Goal: Check status: Check status

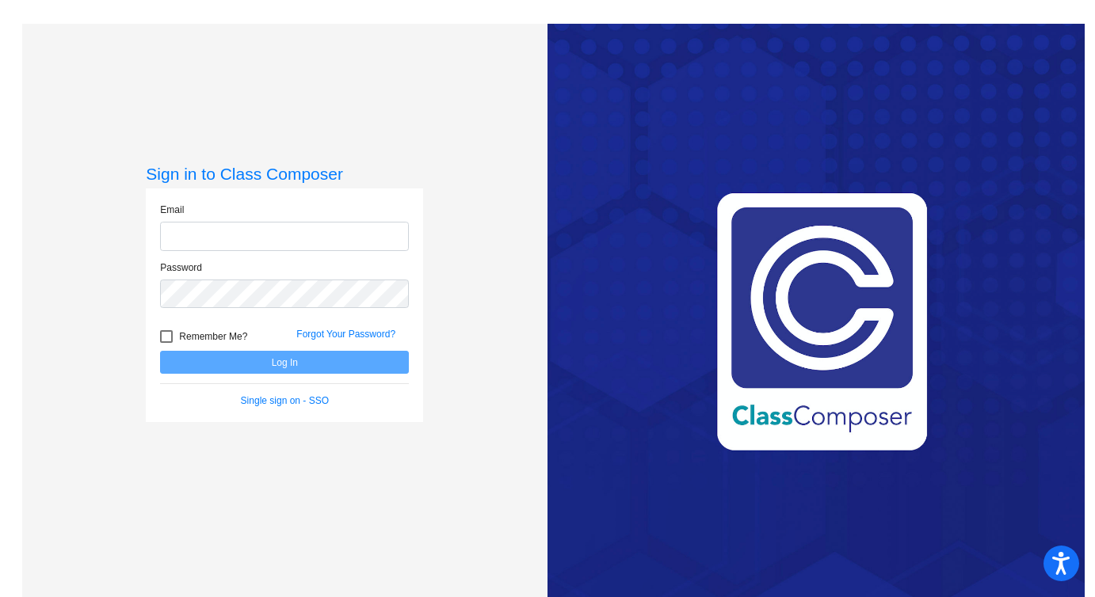
type input "nzitur@stpeterschools.org"
click at [262, 363] on button "Log In" at bounding box center [284, 362] width 249 height 23
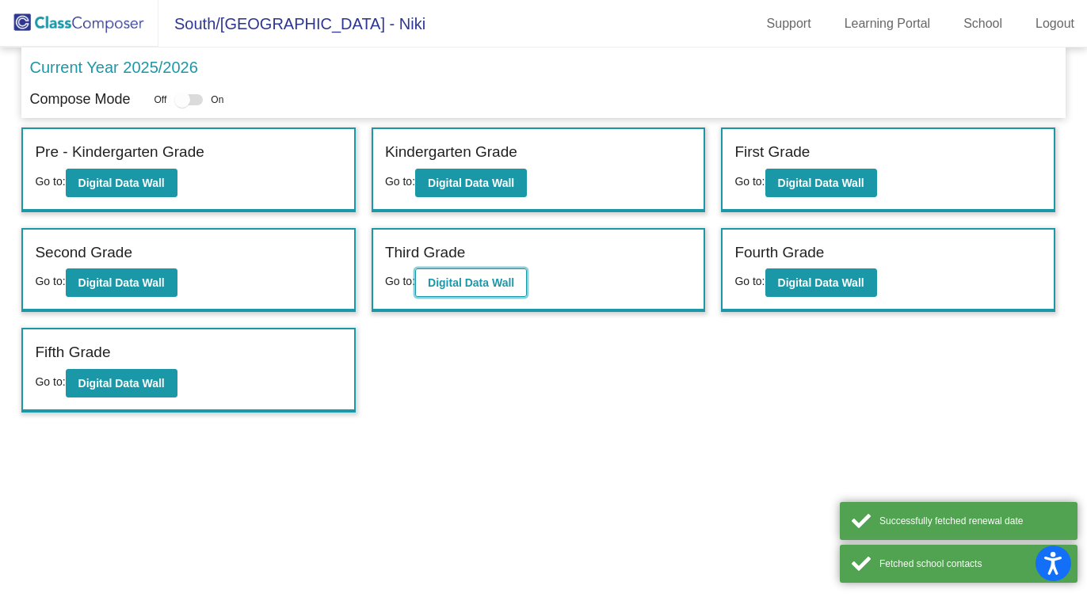
click at [452, 287] on b "Digital Data Wall" at bounding box center [471, 282] width 86 height 13
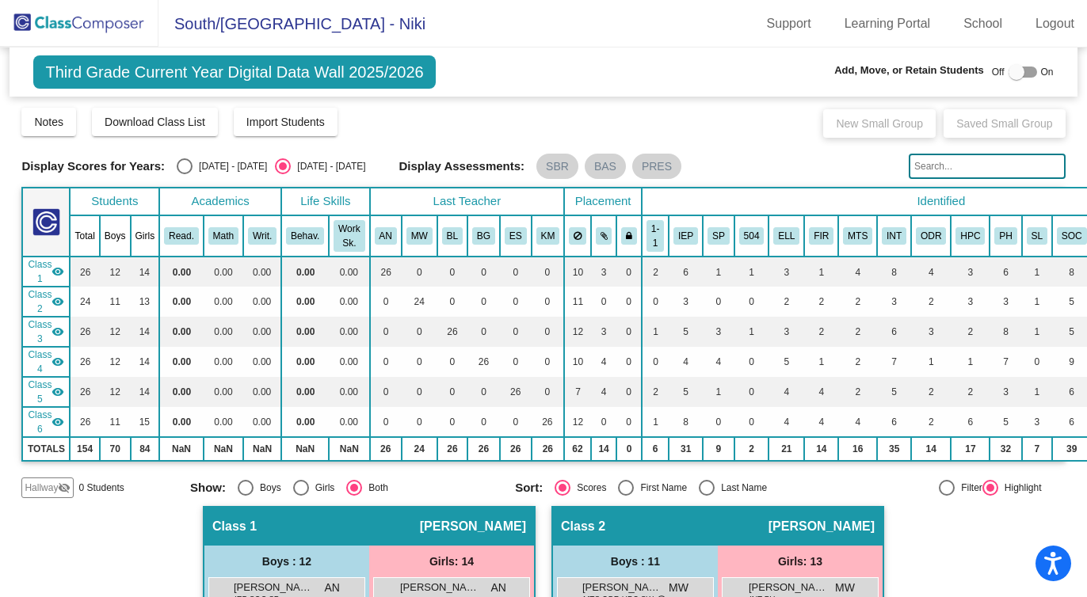
click at [185, 166] on div "Select an option" at bounding box center [185, 166] width 16 height 16
click at [185, 174] on input "[DATE] - [DATE]" at bounding box center [184, 174] width 1 height 1
radio input "true"
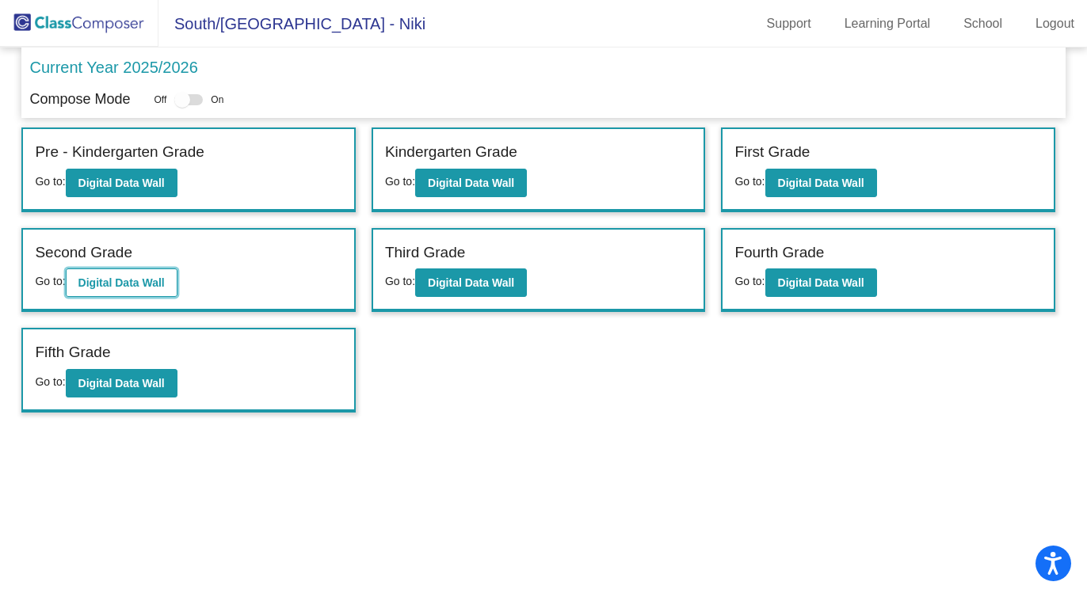
click at [130, 277] on b "Digital Data Wall" at bounding box center [121, 282] width 86 height 13
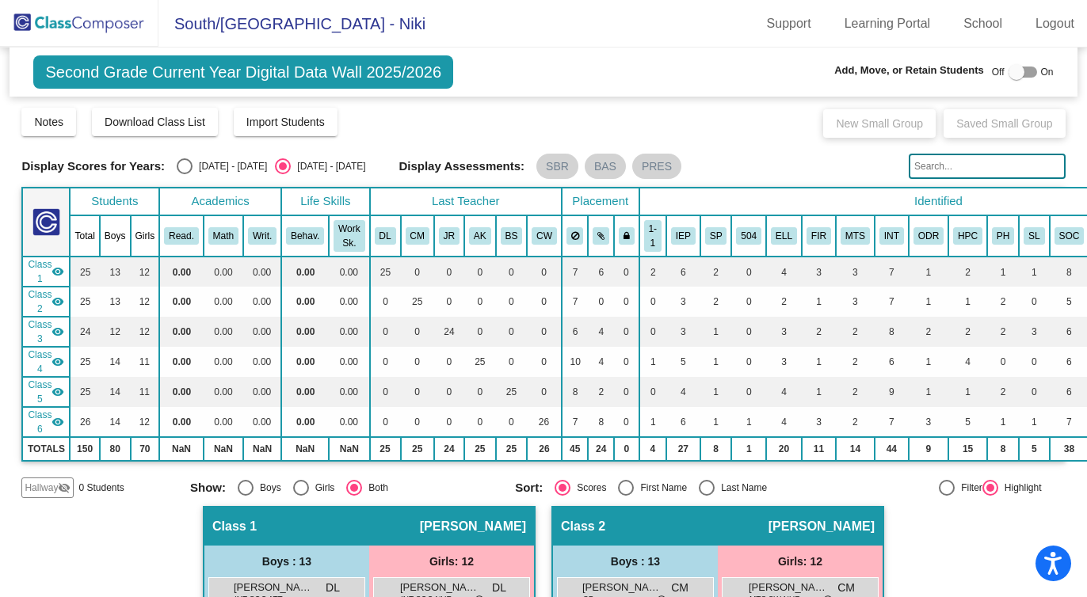
scroll to position [21, 0]
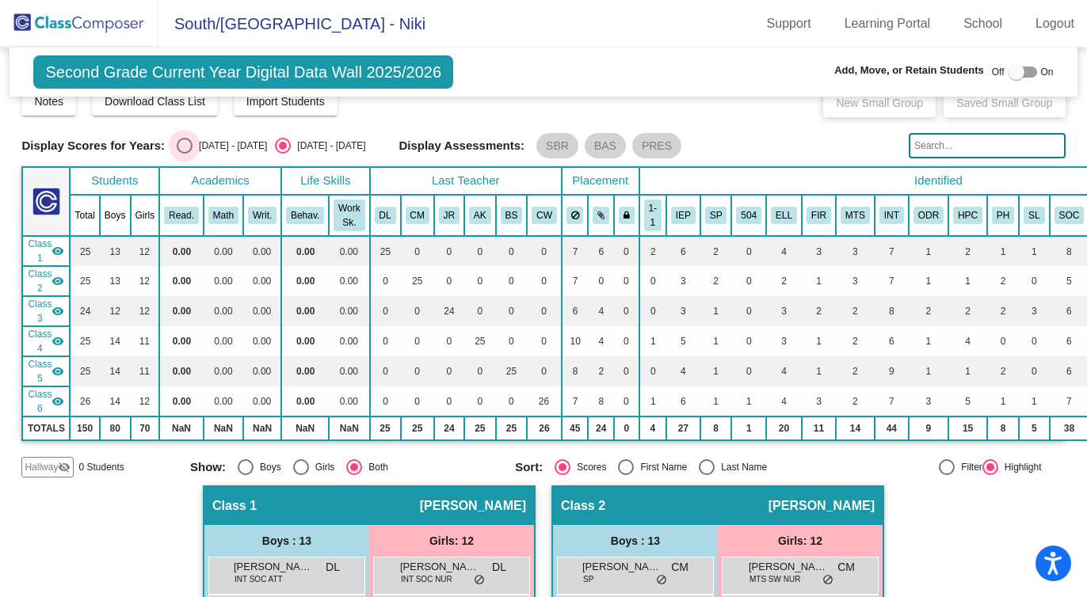
click at [189, 147] on div "Select an option" at bounding box center [185, 146] width 16 height 16
click at [185, 154] on input "[DATE] - [DATE]" at bounding box center [184, 154] width 1 height 1
radio input "true"
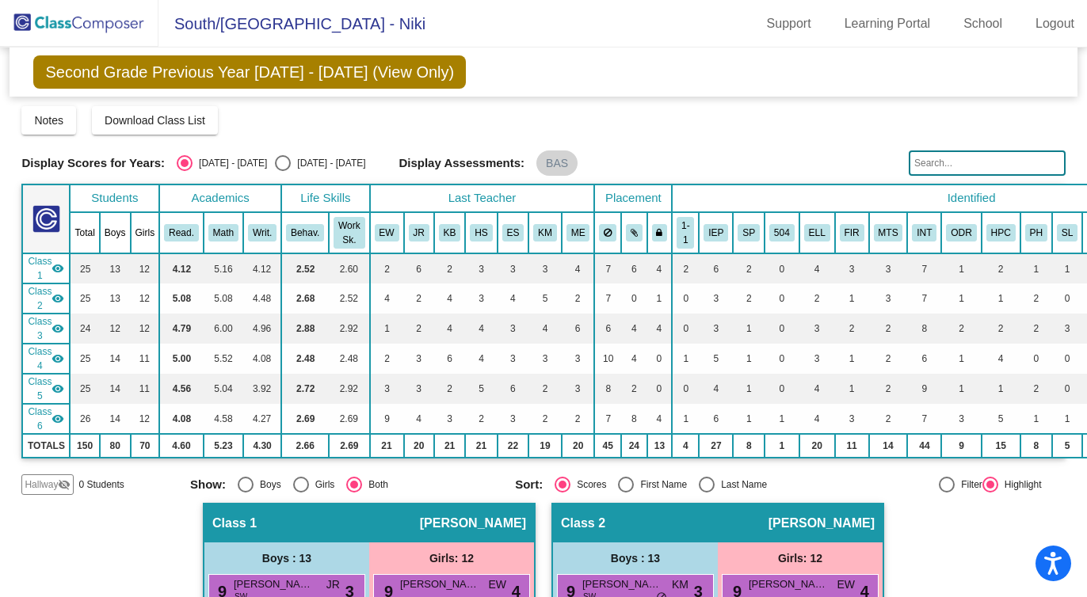
scroll to position [0, 0]
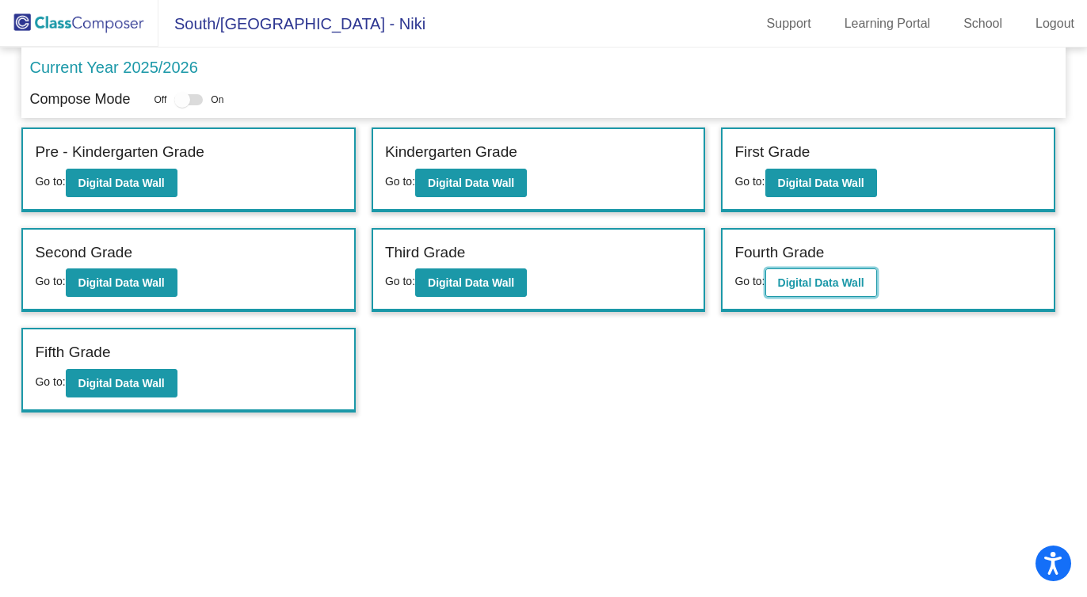
click at [794, 288] on b "Digital Data Wall" at bounding box center [821, 282] width 86 height 13
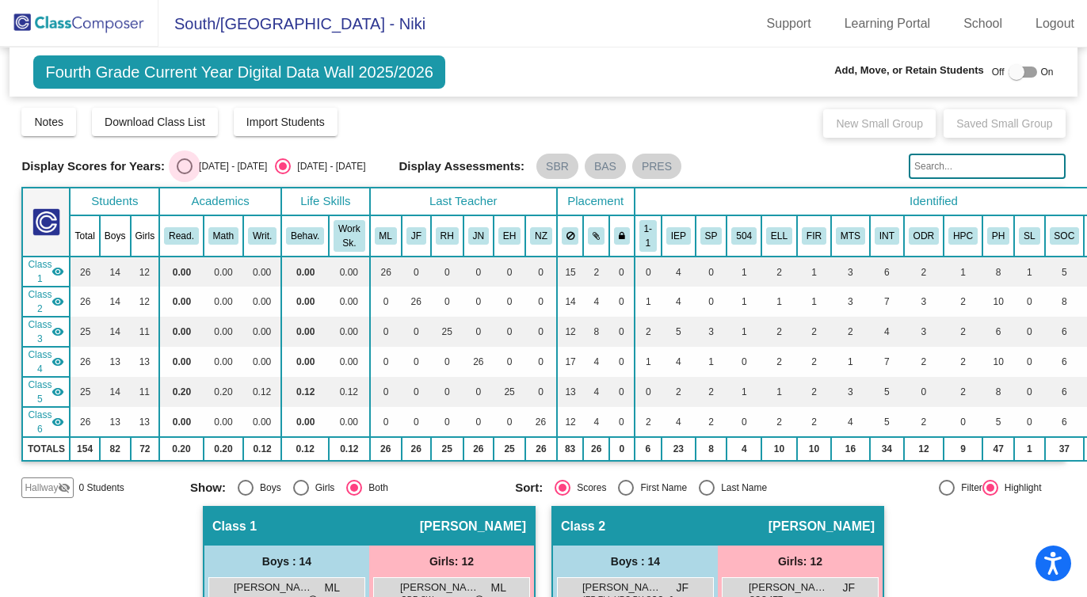
click at [183, 170] on div "Select an option" at bounding box center [185, 166] width 16 height 16
click at [184, 174] on input "[DATE] - [DATE]" at bounding box center [184, 174] width 1 height 1
radio input "true"
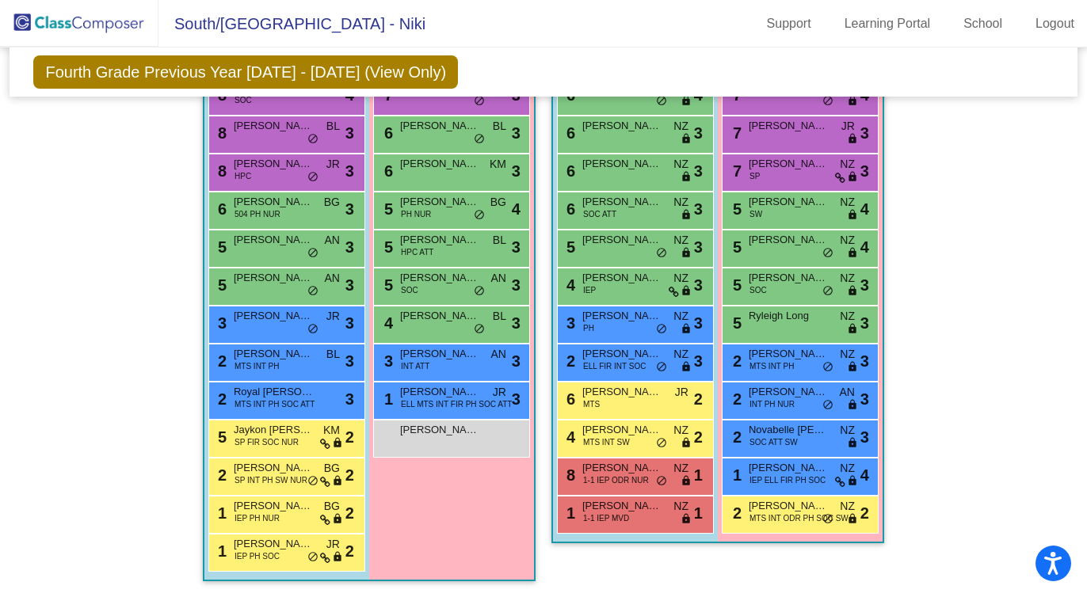
scroll to position [1800, 0]
